Goal: Information Seeking & Learning: Learn about a topic

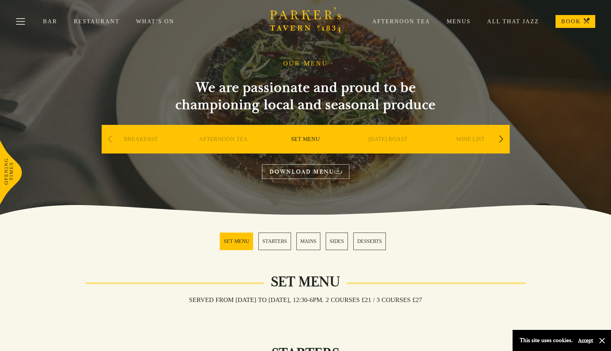
click at [301, 137] on link "SET MENU" at bounding box center [305, 150] width 29 height 29
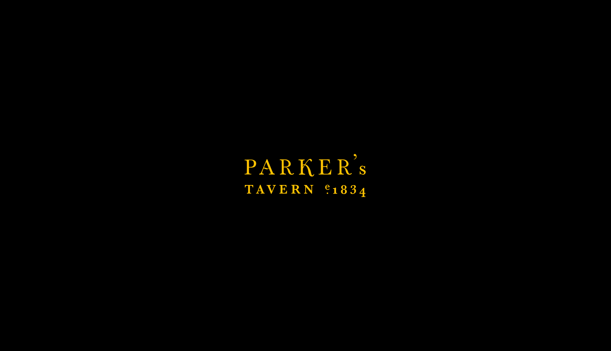
scroll to position [193, 0]
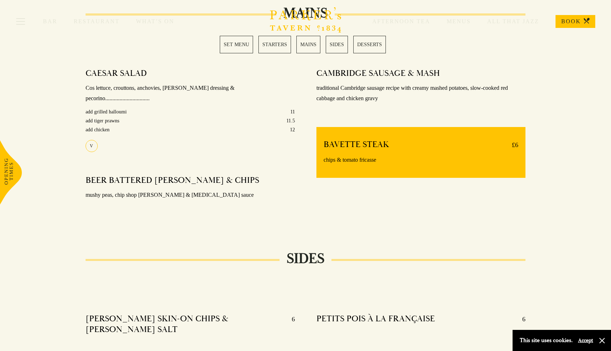
scroll to position [558, 0]
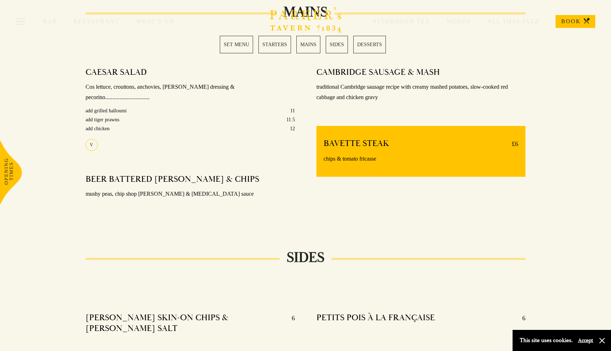
click at [239, 47] on link "SET MENU" at bounding box center [236, 45] width 33 height 18
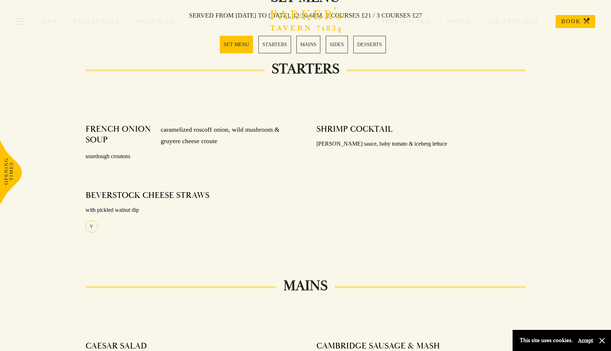
scroll to position [282, 0]
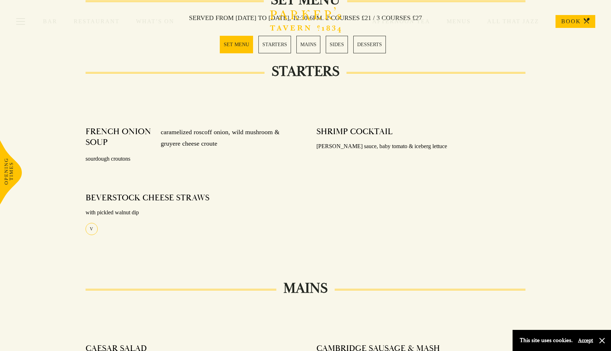
click at [91, 229] on div "V" at bounding box center [91, 229] width 12 height 12
click at [94, 229] on div "V" at bounding box center [91, 229] width 12 height 12
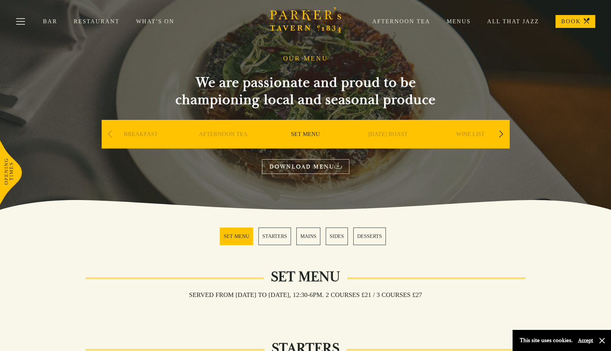
scroll to position [11, 0]
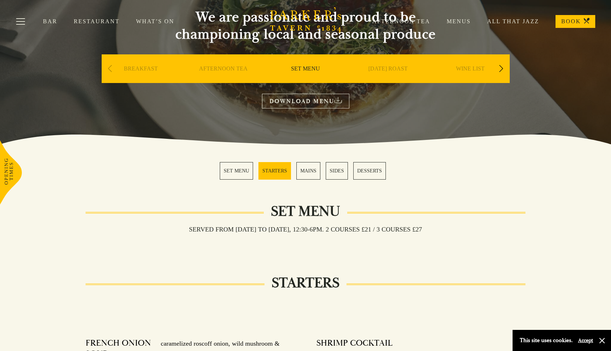
click at [240, 167] on link "SET MENU" at bounding box center [236, 171] width 33 height 18
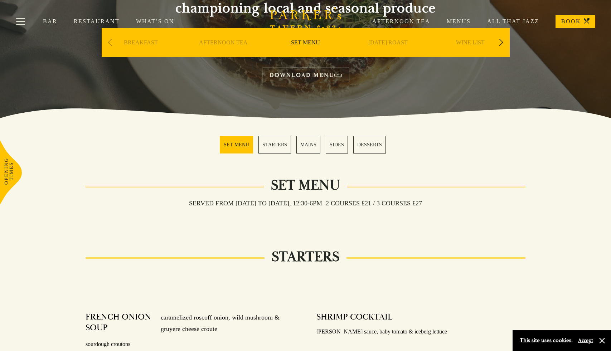
scroll to position [0, 0]
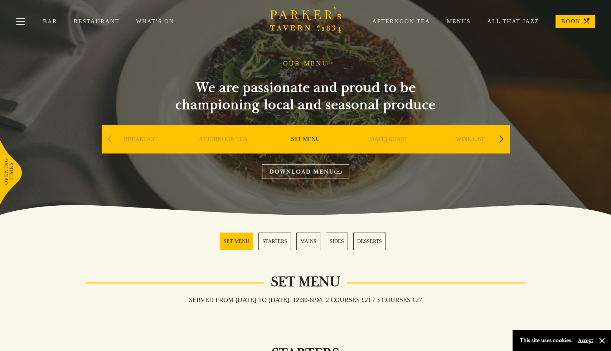
click at [241, 239] on link "SET MENU" at bounding box center [236, 241] width 33 height 18
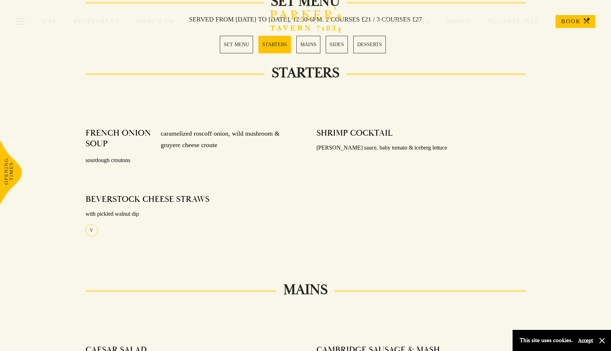
scroll to position [282, 0]
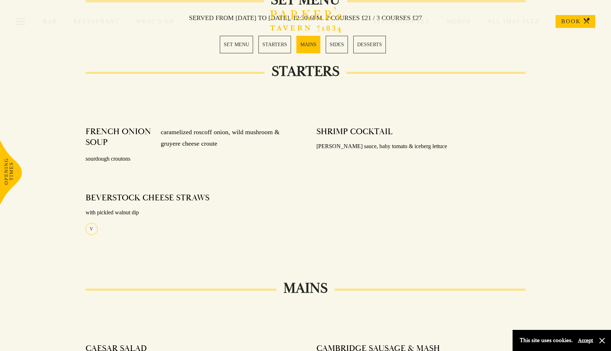
click at [236, 45] on link "SET MENU" at bounding box center [236, 45] width 33 height 18
click at [308, 46] on link "MAINS" at bounding box center [308, 45] width 24 height 18
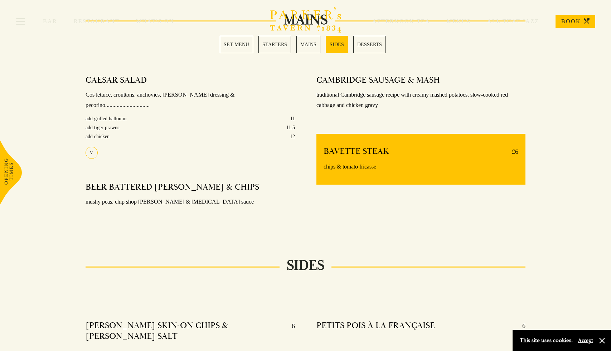
scroll to position [558, 0]
